Goal: Task Accomplishment & Management: Complete application form

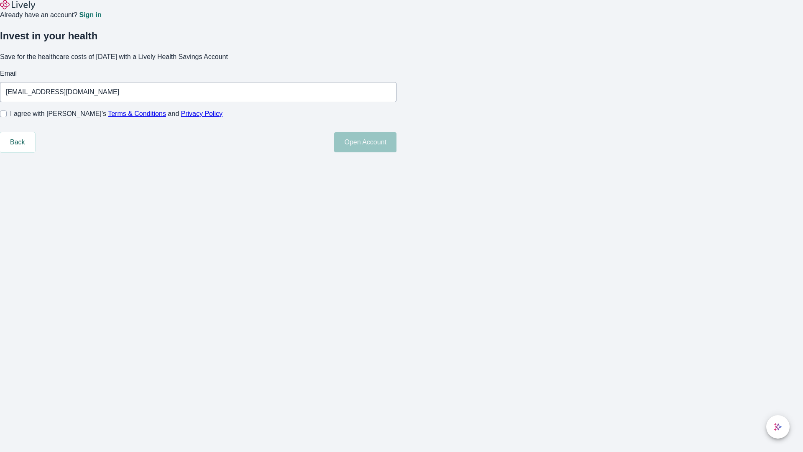
click at [7, 117] on input "I agree with Lively’s Terms & Conditions and Privacy Policy" at bounding box center [3, 113] width 7 height 7
checkbox input "true"
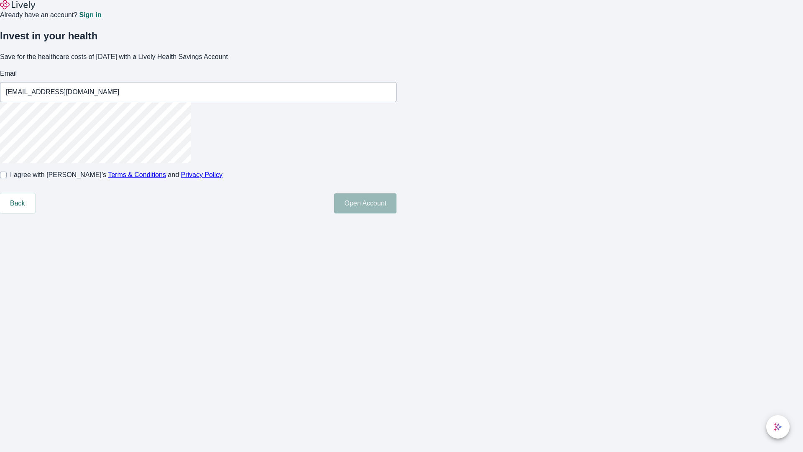
click at [396, 213] on button "Open Account" at bounding box center [365, 203] width 62 height 20
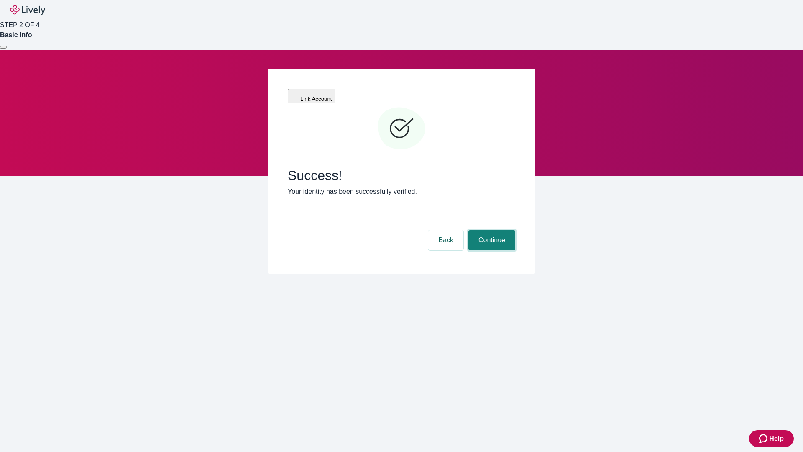
click at [491, 230] on button "Continue" at bounding box center [491, 240] width 47 height 20
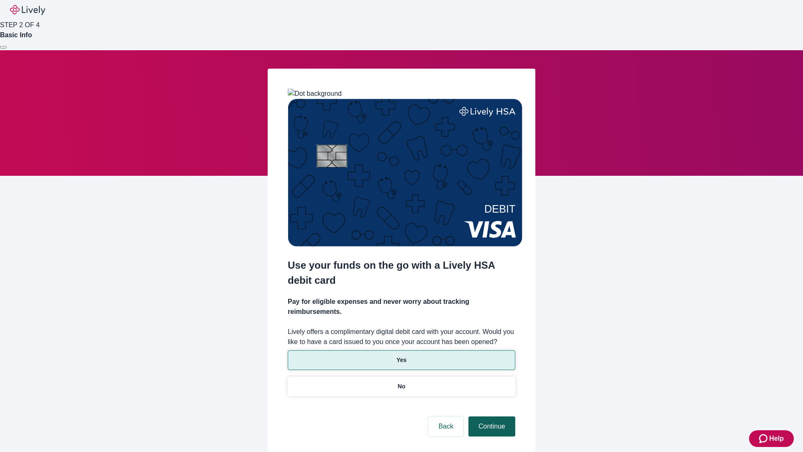
click at [401, 355] on p "Yes" at bounding box center [401, 359] width 10 height 9
click at [491, 416] on button "Continue" at bounding box center [491, 426] width 47 height 20
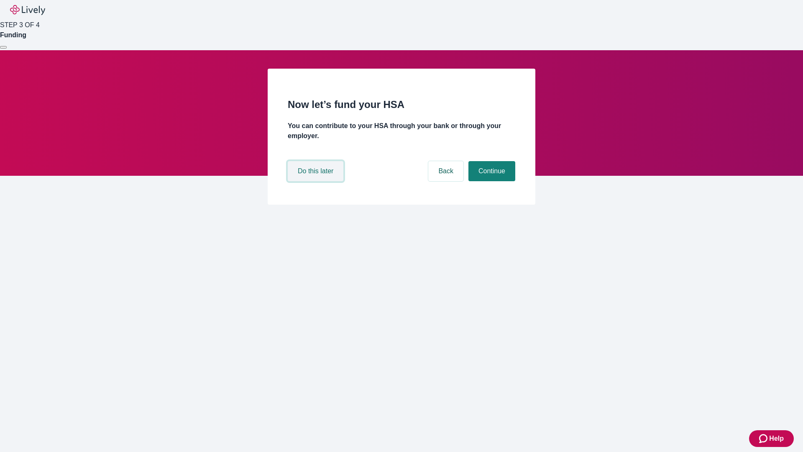
click at [317, 181] on button "Do this later" at bounding box center [316, 171] width 56 height 20
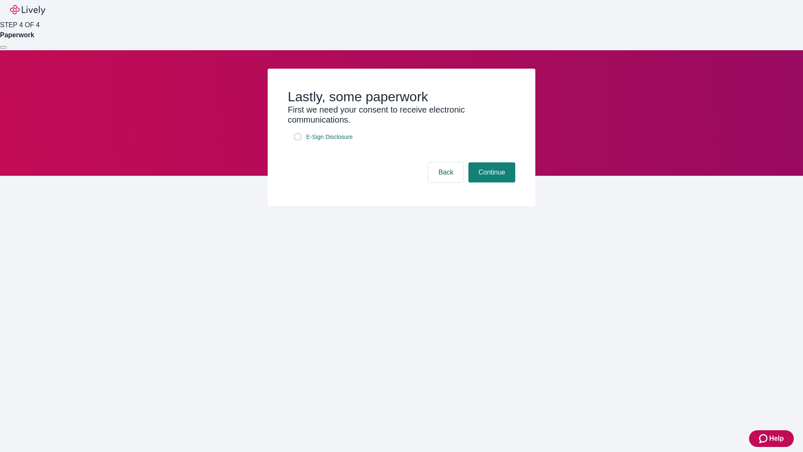
click at [298, 140] on input "E-Sign Disclosure" at bounding box center [297, 136] width 7 height 7
checkbox input "true"
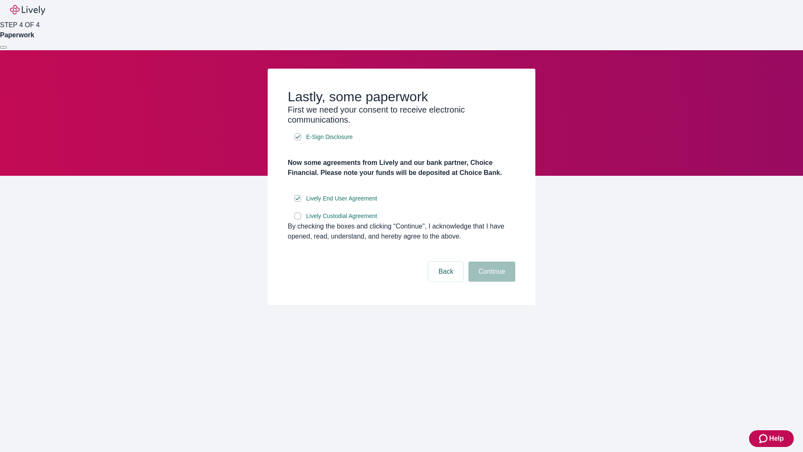
click at [298, 219] on input "Lively Custodial Agreement" at bounding box center [297, 215] width 7 height 7
checkbox input "true"
click at [491, 281] on button "Continue" at bounding box center [491, 271] width 47 height 20
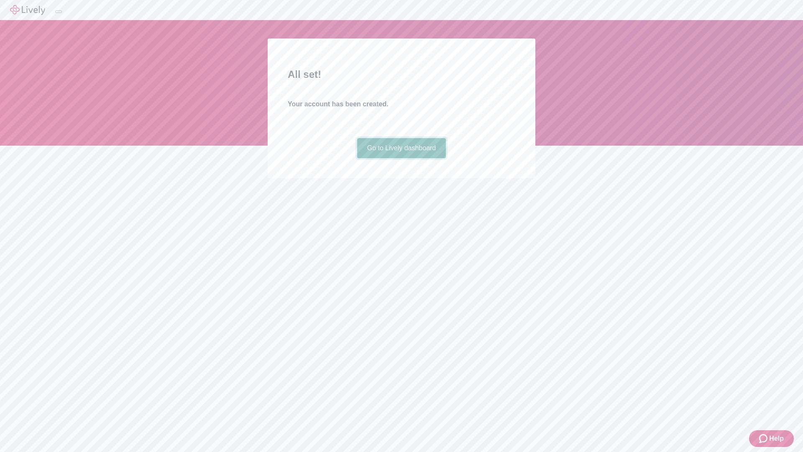
click at [401, 158] on link "Go to Lively dashboard" at bounding box center [401, 148] width 89 height 20
